Goal: Go to known website: Access a specific website the user already knows

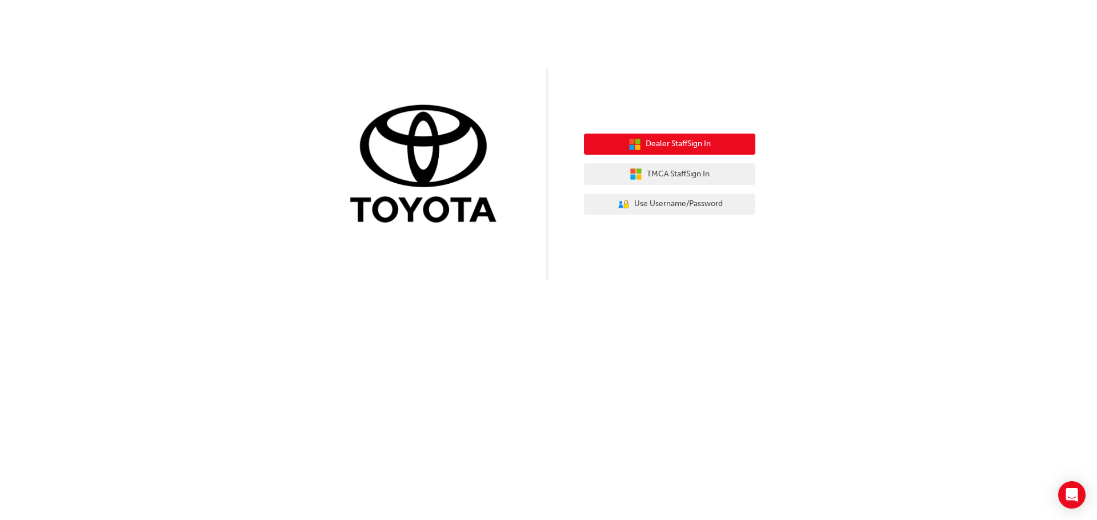
click at [704, 144] on span "Dealer Staff Sign In" at bounding box center [678, 144] width 65 height 13
